Goal: Task Accomplishment & Management: Complete application form

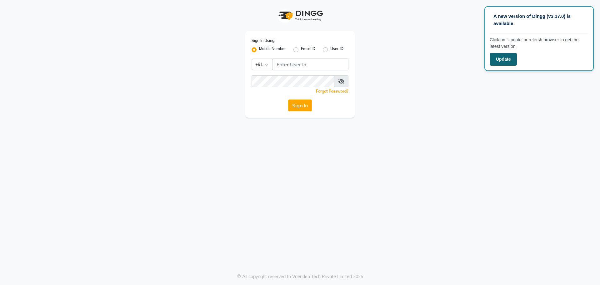
click at [502, 57] on button "Update" at bounding box center [503, 59] width 27 height 13
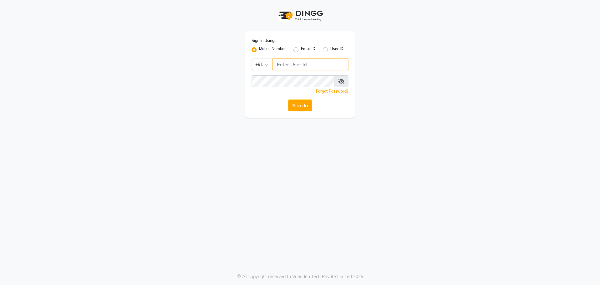
click at [290, 64] on input "Username" at bounding box center [311, 64] width 76 height 12
type input "9041655565"
click at [288, 99] on button "Sign In" at bounding box center [300, 105] width 24 height 12
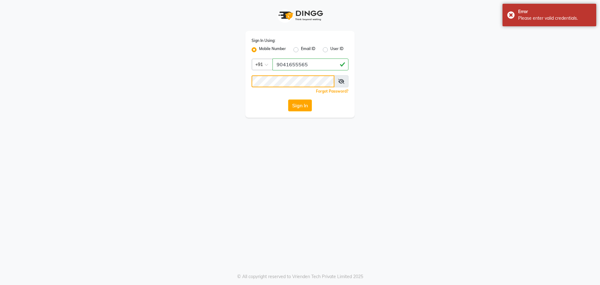
click at [106, 99] on app-login "Sign In Using: Mobile Number Email ID User ID Country Code × [PHONE_NUMBER] Rem…" at bounding box center [300, 59] width 600 height 118
click at [288, 99] on button "Sign In" at bounding box center [300, 105] width 24 height 12
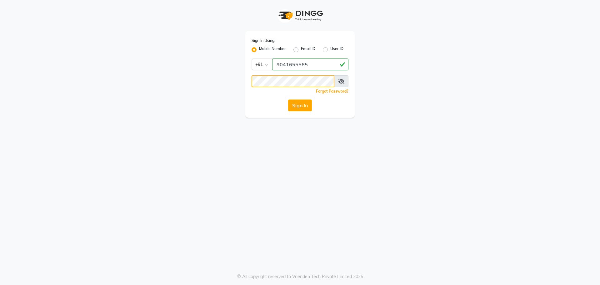
click at [288, 99] on button "Sign In" at bounding box center [300, 105] width 24 height 12
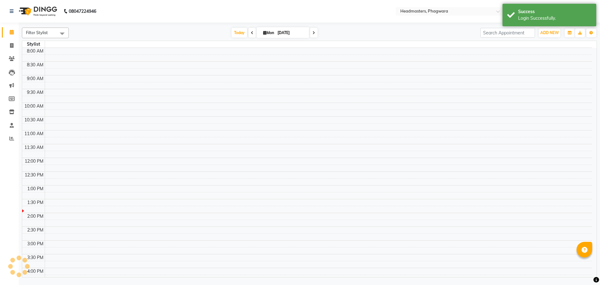
select select "en"
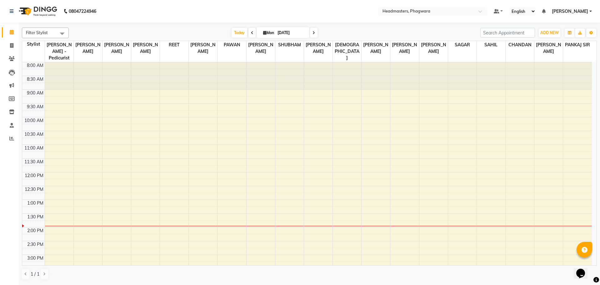
click at [484, 113] on div "8:00 AM 8:30 AM 9:00 AM 9:30 AM 10:00 AM 10:30 AM 11:00 AM 11:30 AM 12:00 PM 12…" at bounding box center [307, 240] width 570 height 357
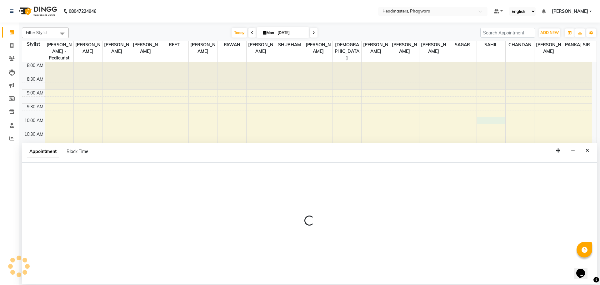
select select "71392"
select select "tentative"
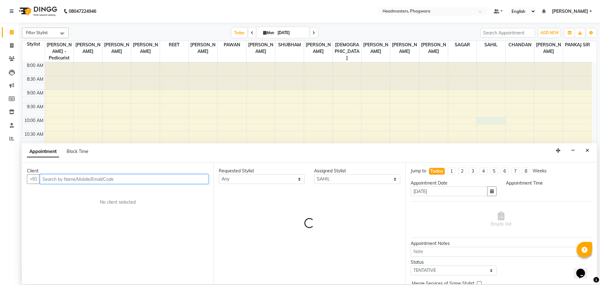
select select "600"
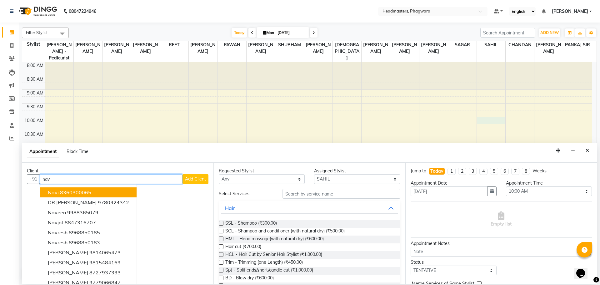
type input "nav"
click at [195, 180] on span "Add Client" at bounding box center [195, 179] width 21 height 6
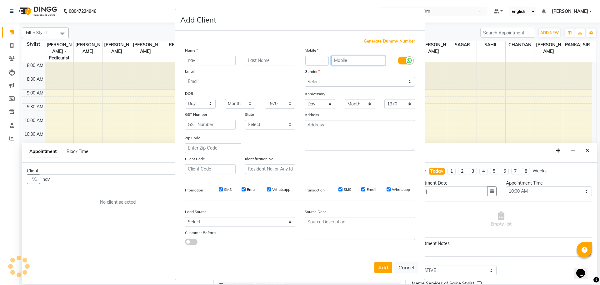
click at [350, 63] on input "text" at bounding box center [358, 61] width 54 height 10
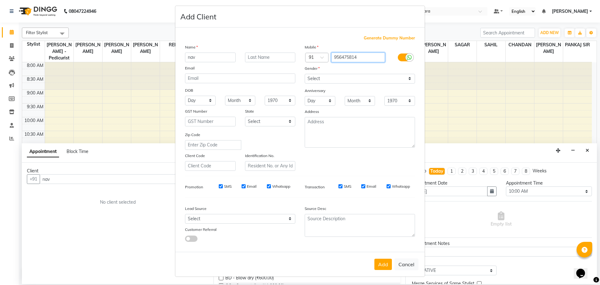
scroll to position [4, 0]
type input "956475814"
click at [372, 73] on div "Gender" at bounding box center [360, 68] width 120 height 9
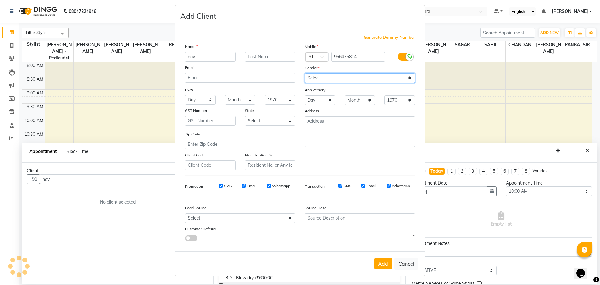
click at [370, 79] on select "Select [DEMOGRAPHIC_DATA] [DEMOGRAPHIC_DATA] Other Prefer Not To Say" at bounding box center [360, 78] width 110 height 10
select select "[DEMOGRAPHIC_DATA]"
click at [305, 73] on select "Select [DEMOGRAPHIC_DATA] [DEMOGRAPHIC_DATA] Other Prefer Not To Say" at bounding box center [360, 78] width 110 height 10
click at [378, 263] on button "Add" at bounding box center [383, 263] width 18 height 11
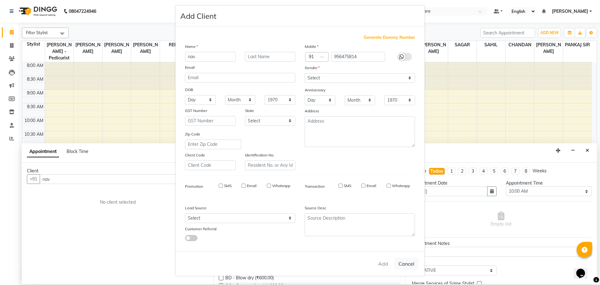
type input "956475814"
select select
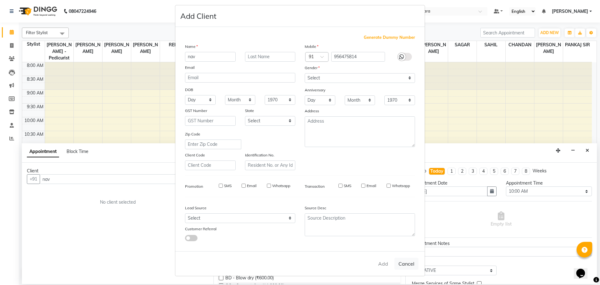
select select
checkbox input "false"
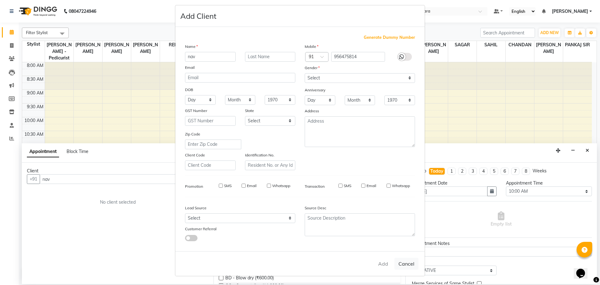
checkbox input "false"
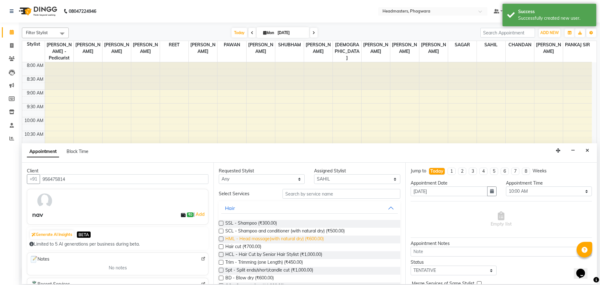
click at [256, 243] on span "HML - Head massage(with natural dry) (₹600.00)" at bounding box center [274, 239] width 98 height 8
checkbox input "false"
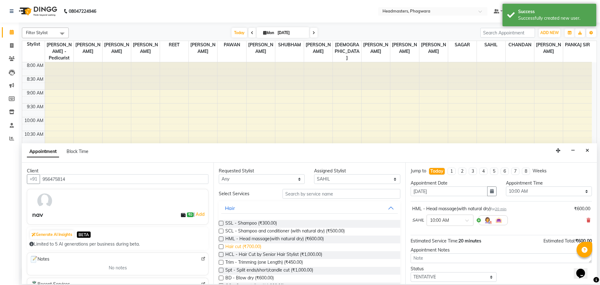
click at [256, 245] on span "Hair cut (₹700.00)" at bounding box center [243, 247] width 36 height 8
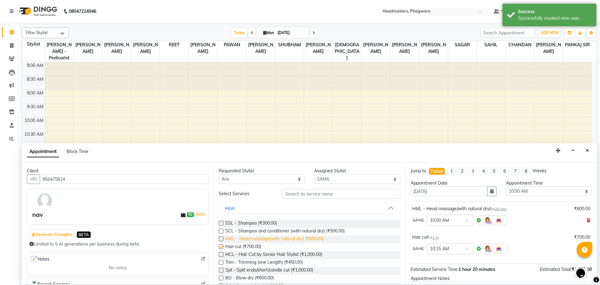
checkbox input "false"
click at [587, 221] on icon at bounding box center [589, 220] width 4 height 4
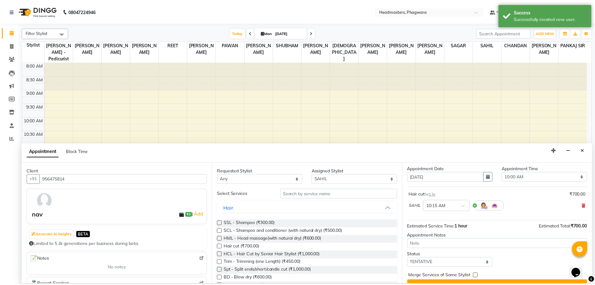
scroll to position [27, 0]
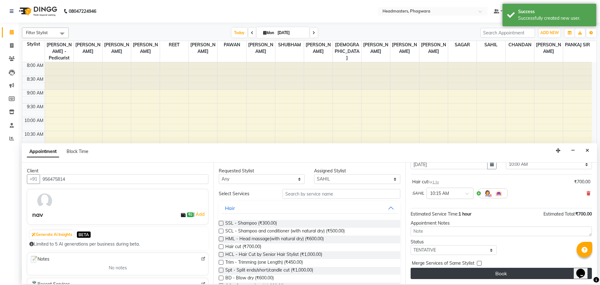
click at [494, 273] on button "Book" at bounding box center [501, 273] width 181 height 11
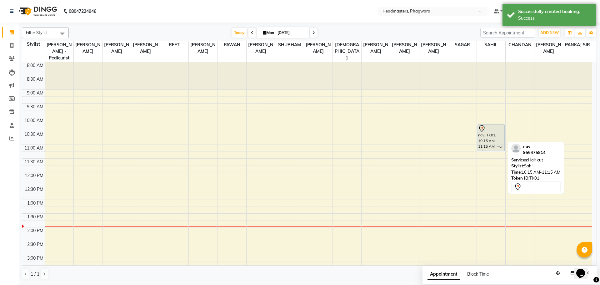
click at [491, 125] on div at bounding box center [491, 129] width 26 height 8
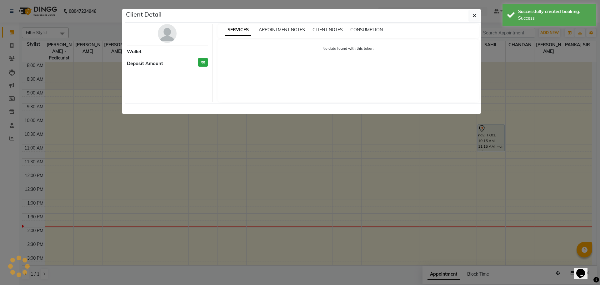
select select "7"
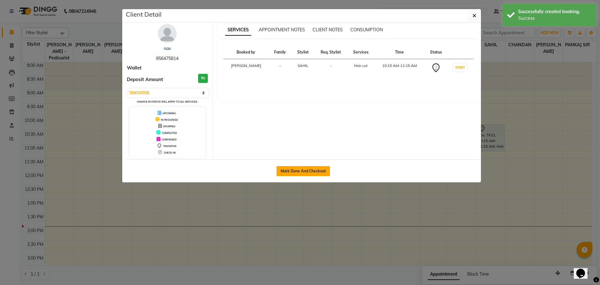
click at [301, 168] on button "Mark Done And Checkout" at bounding box center [303, 171] width 53 height 10
select select "service"
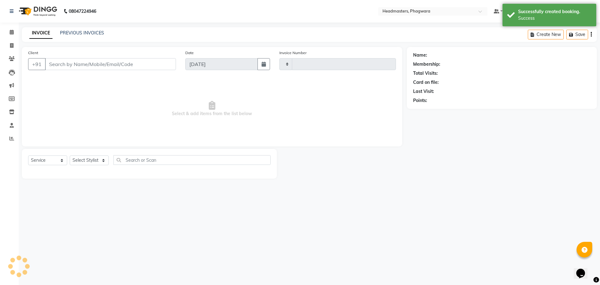
type input "0997"
select select "7888"
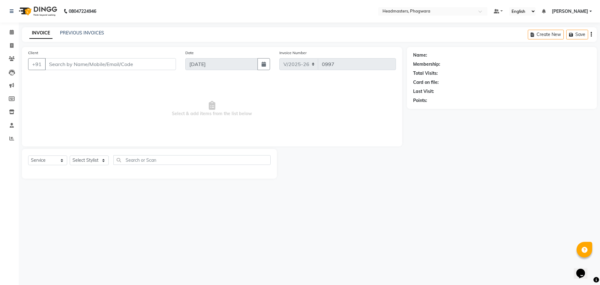
type input "956475814"
select select "71392"
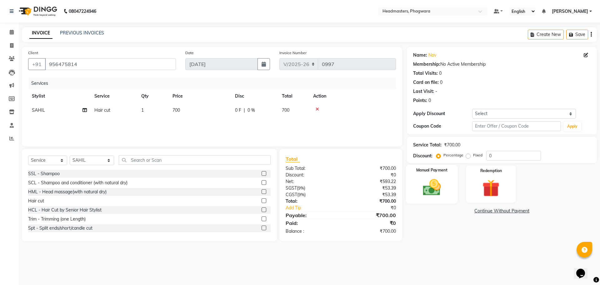
click at [448, 185] on div "Manual Payment" at bounding box center [432, 184] width 52 height 38
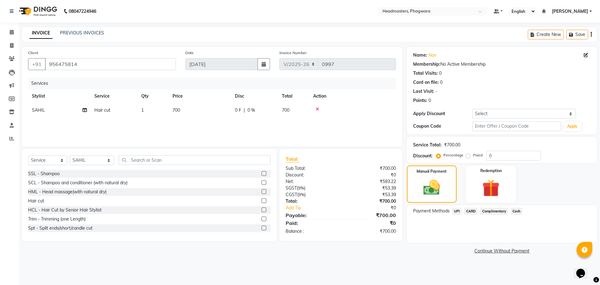
click at [455, 210] on span "UPI" at bounding box center [457, 211] width 10 height 7
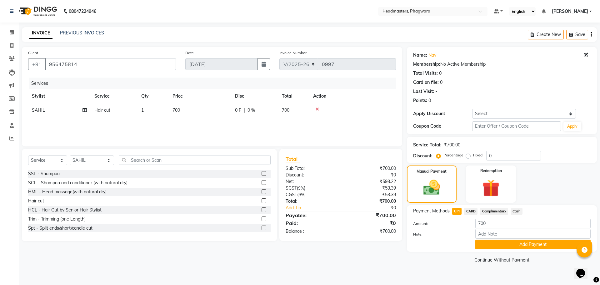
click at [483, 240] on button "Add Payment" at bounding box center [532, 244] width 115 height 10
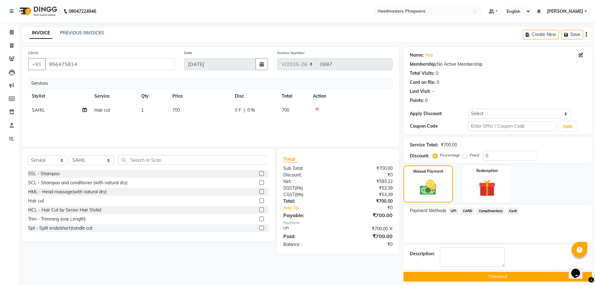
click at [479, 278] on button "Checkout" at bounding box center [498, 277] width 188 height 10
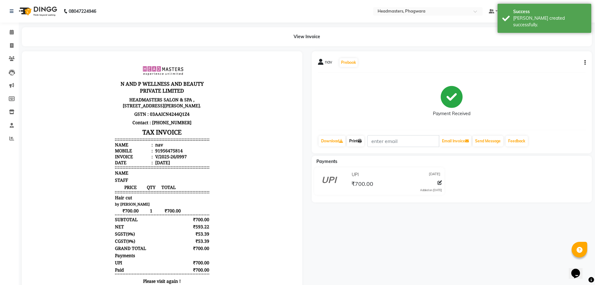
click at [359, 141] on link "Print" at bounding box center [356, 141] width 18 height 11
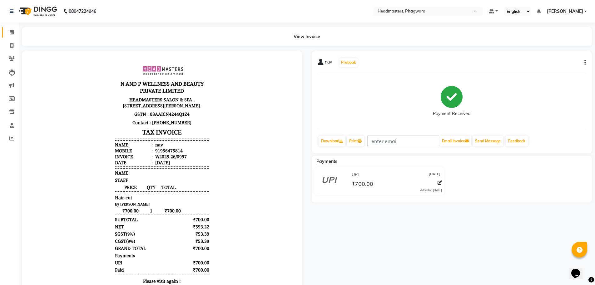
click at [10, 36] on span at bounding box center [11, 32] width 11 height 7
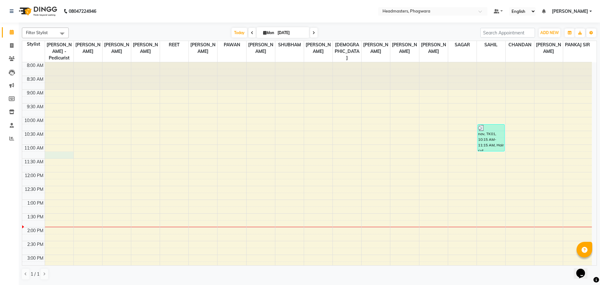
click at [61, 147] on div "8:00 AM 8:30 AM 9:00 AM 9:30 AM 10:00 AM 10:30 AM 11:00 AM 11:30 AM 12:00 PM 12…" at bounding box center [307, 240] width 570 height 357
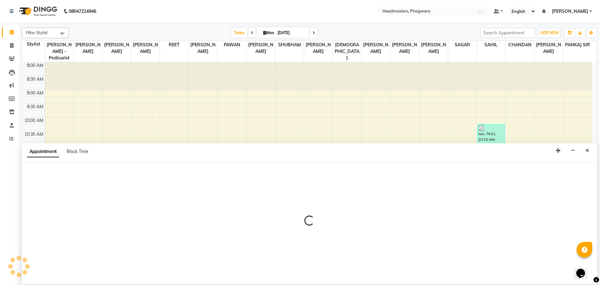
select select "71376"
select select "675"
select select "tentative"
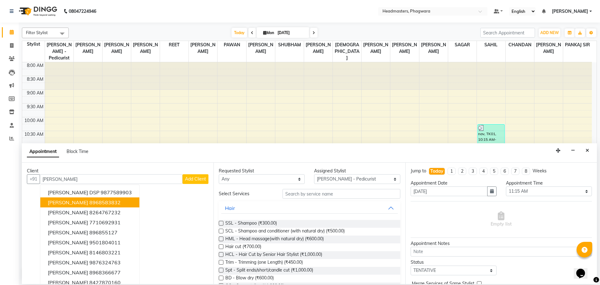
click at [62, 204] on span "[PERSON_NAME]" at bounding box center [68, 202] width 40 height 6
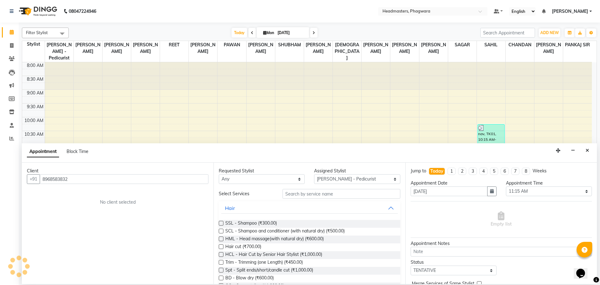
type input "8968583832"
click at [323, 195] on input "text" at bounding box center [342, 194] width 118 height 10
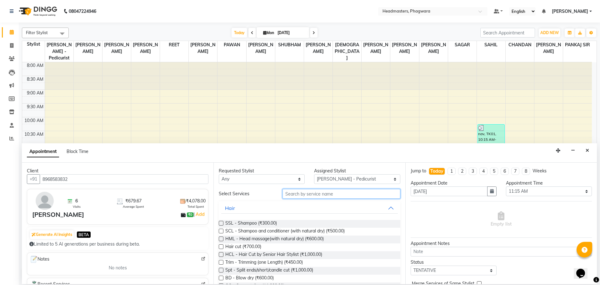
click at [295, 193] on input "text" at bounding box center [342, 194] width 118 height 10
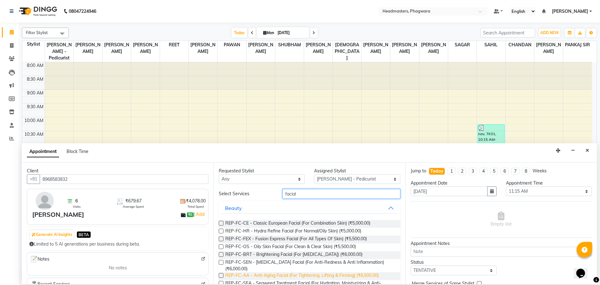
scroll to position [94, 0]
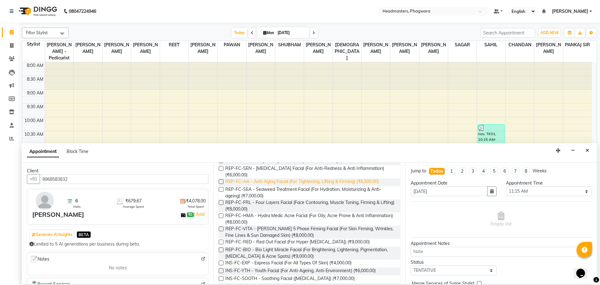
type input "facial"
click at [249, 181] on span "REP-FC-AA - Anti-Aging Facial (For Tightening, Lifting & Firming) (₹6,500.00)" at bounding box center [301, 182] width 153 height 8
checkbox input "false"
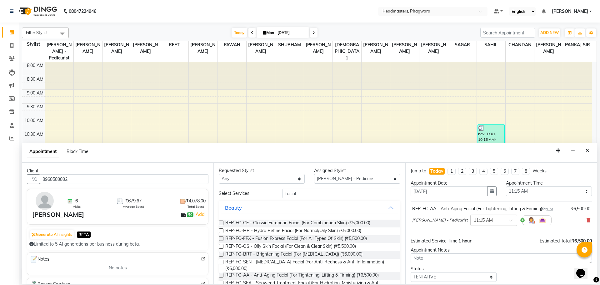
scroll to position [0, 0]
click at [362, 179] on select "Select [PERSON_NAME] [PERSON_NAME] [DEMOGRAPHIC_DATA][PERSON_NAME] [PERSON_NAME…" at bounding box center [357, 179] width 86 height 10
select select "71380"
click at [314, 174] on select "Select [PERSON_NAME] [PERSON_NAME] [DEMOGRAPHIC_DATA][PERSON_NAME] [PERSON_NAME…" at bounding box center [357, 179] width 86 height 10
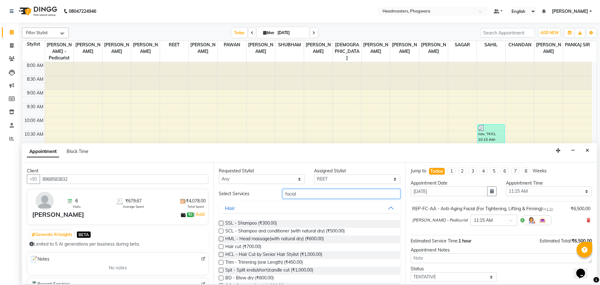
drag, startPoint x: 319, startPoint y: 194, endPoint x: 228, endPoint y: 200, distance: 90.8
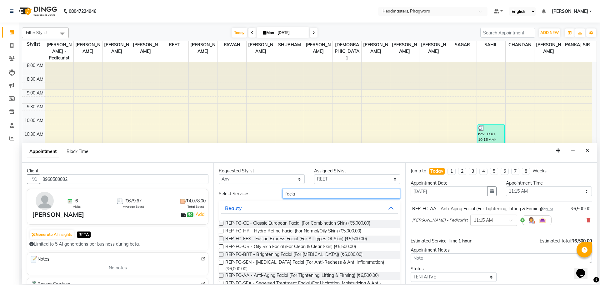
type input "facial"
click at [274, 245] on span "REP-FC-OS - Oily Skin Facial (For Clean & Clear Skin) (₹5,500.00)" at bounding box center [290, 247] width 131 height 8
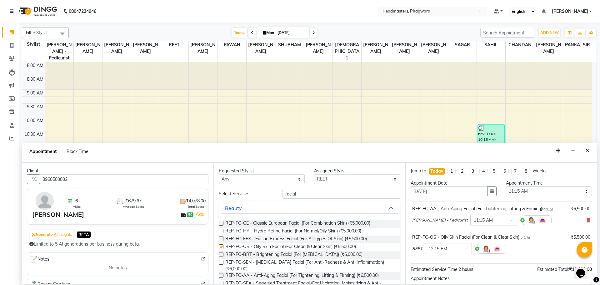
checkbox input "false"
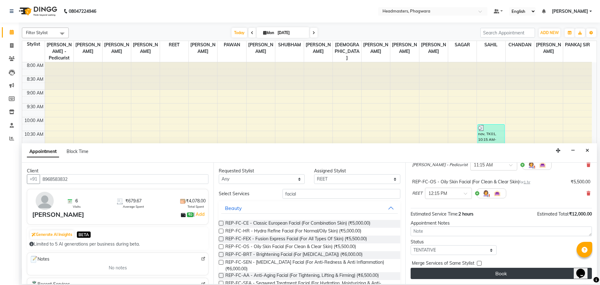
click at [486, 274] on button "Book" at bounding box center [501, 273] width 181 height 11
